Goal: Complete application form

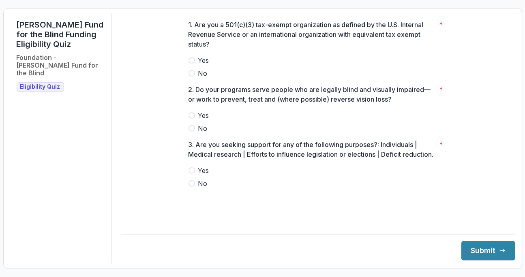
click at [192, 64] on span at bounding box center [191, 60] width 6 height 6
click at [191, 119] on span at bounding box center [191, 115] width 6 height 6
click at [192, 187] on span at bounding box center [191, 183] width 6 height 6
click at [466, 244] on button "Submit" at bounding box center [488, 250] width 54 height 19
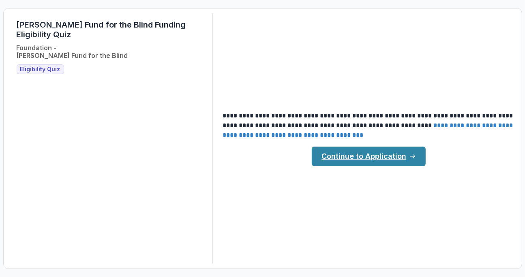
click at [343, 155] on link "Continue to Application" at bounding box center [369, 156] width 114 height 19
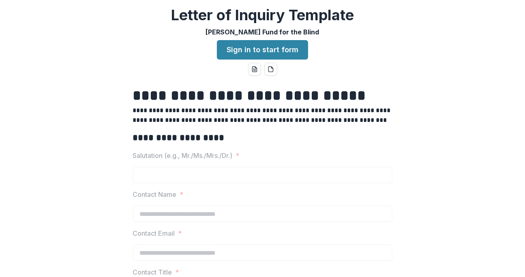
click at [267, 47] on link "Sign in to start form" at bounding box center [262, 49] width 91 height 19
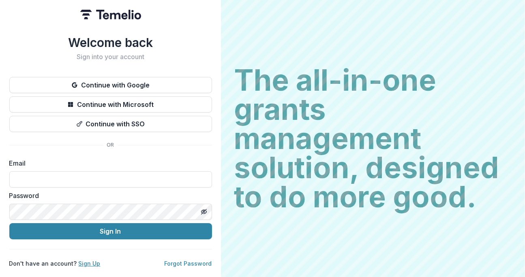
click at [86, 262] on link "Sign Up" at bounding box center [90, 263] width 22 height 7
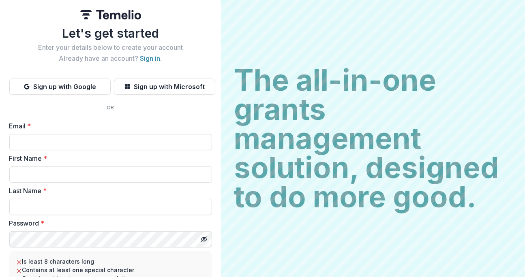
click at [75, 144] on input "Email *" at bounding box center [110, 142] width 203 height 16
type input "**********"
click at [66, 172] on input "First Name *" at bounding box center [110, 175] width 203 height 16
type input "********"
click at [64, 208] on input "Last Name *" at bounding box center [110, 207] width 203 height 16
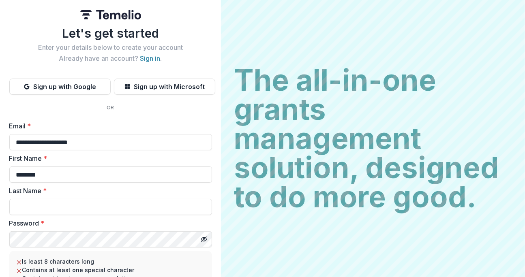
type input "**********"
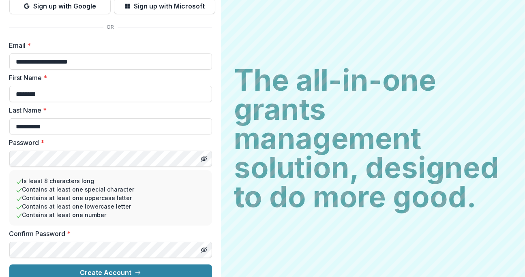
scroll to position [91, 0]
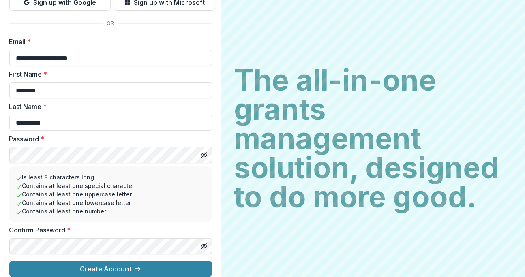
click at [94, 263] on button "Create Account" at bounding box center [110, 269] width 203 height 16
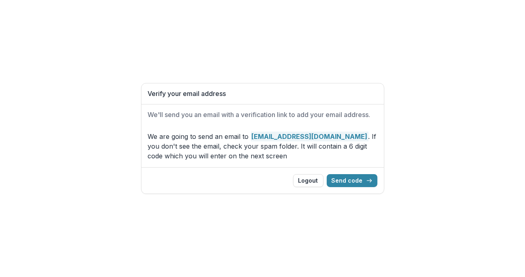
click at [346, 180] on button "Send code" at bounding box center [352, 180] width 51 height 13
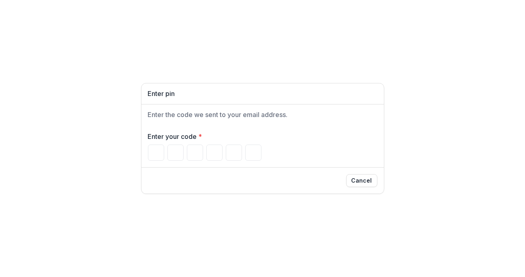
click at [501, 60] on div "Enter pin Enter the code we sent to your email address. Enter your code * Cancel" at bounding box center [262, 138] width 525 height 277
click at [152, 152] on input "Please enter your pin code" at bounding box center [156, 153] width 16 height 16
type input "*"
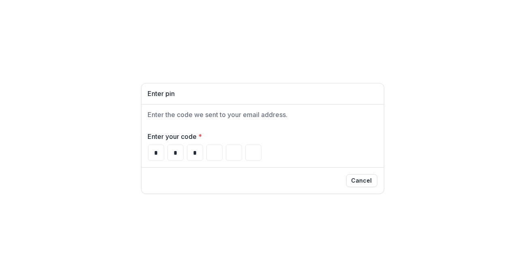
type input "*"
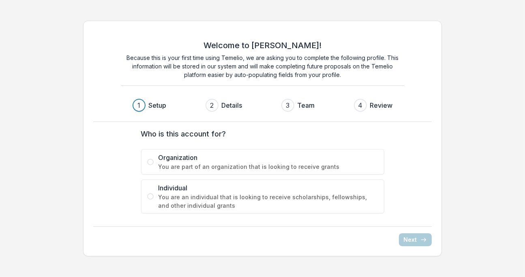
click at [150, 162] on span at bounding box center [150, 162] width 6 height 6
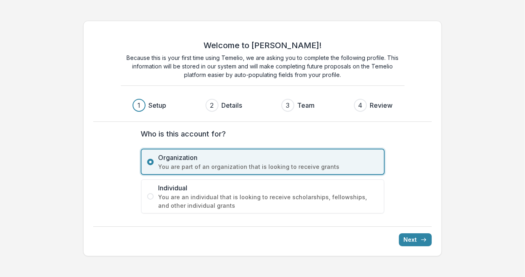
click at [412, 236] on button "Next" at bounding box center [415, 239] width 33 height 13
